Goal: Information Seeking & Learning: Learn about a topic

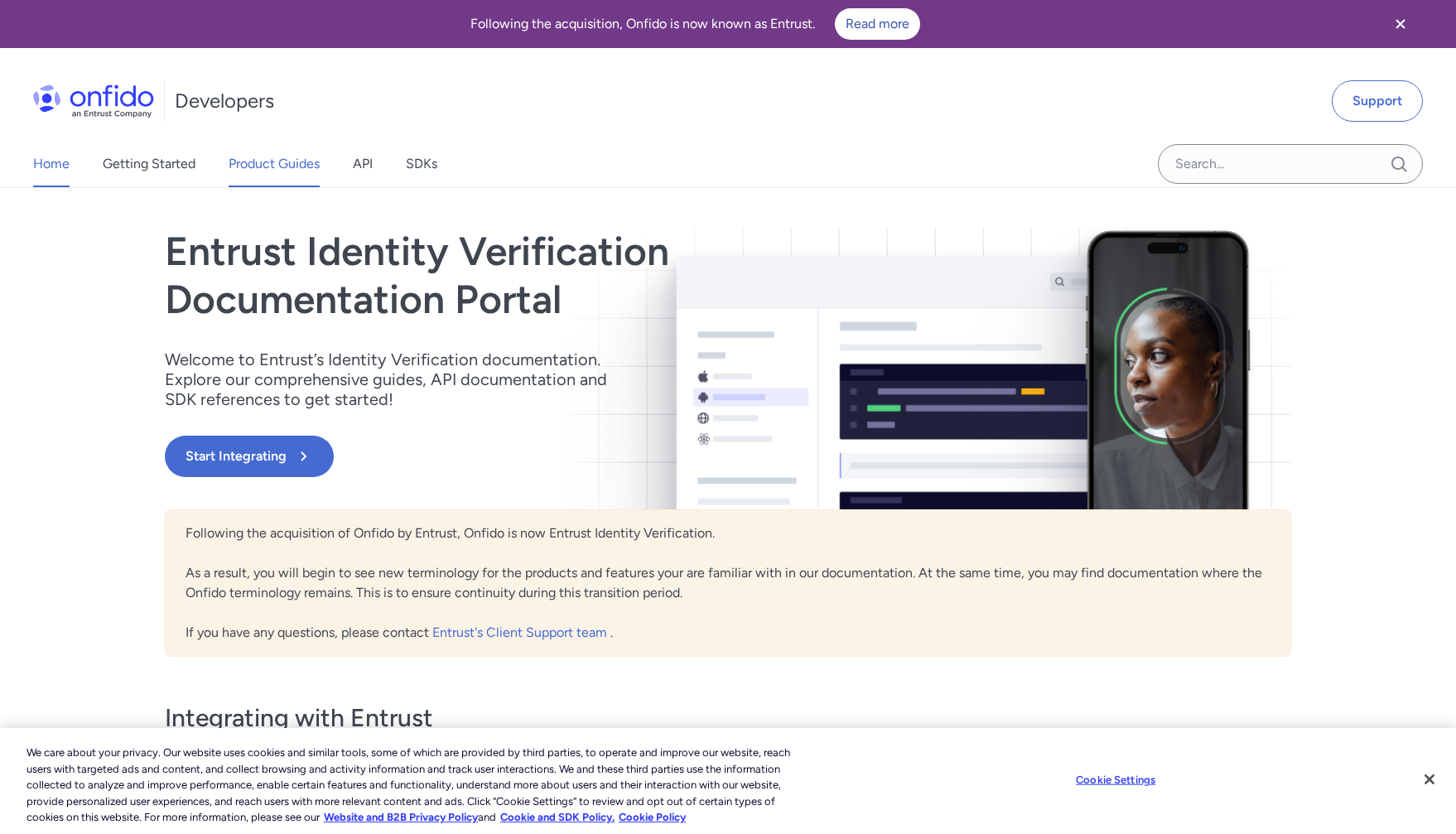
click at [242, 168] on link "Product Guides" at bounding box center [274, 164] width 91 height 46
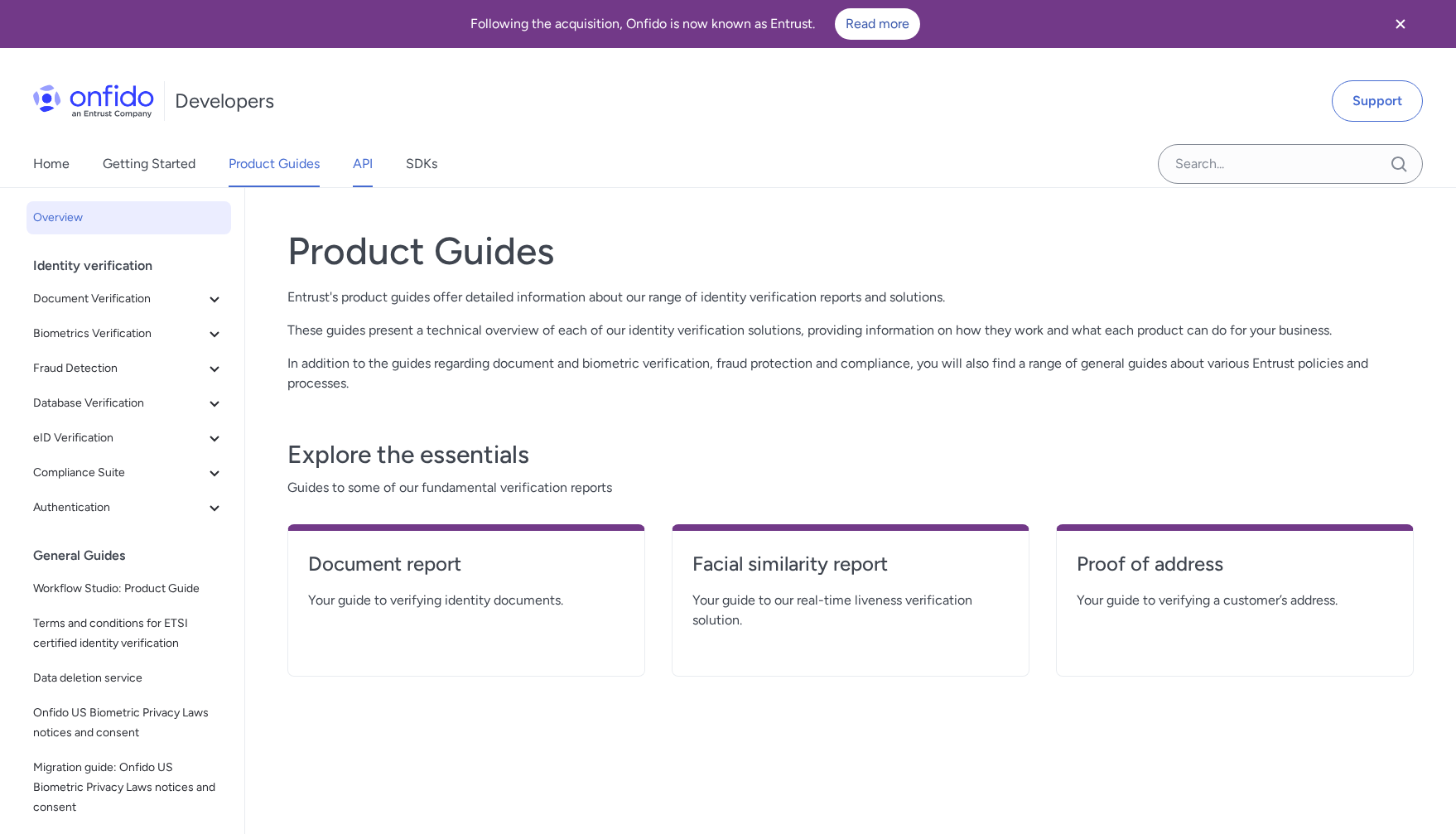
click at [363, 167] on link "API" at bounding box center [362, 164] width 20 height 46
